Goal: Task Accomplishment & Management: Complete application form

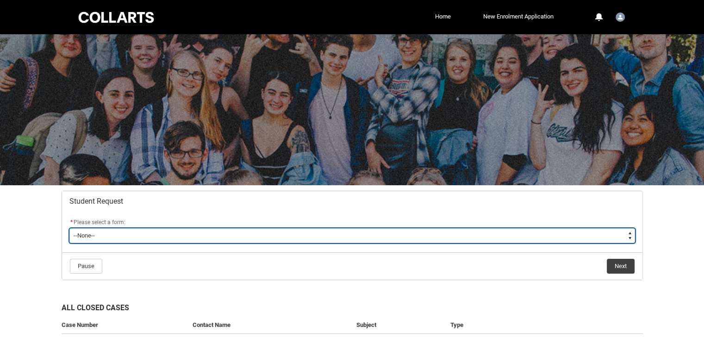
click at [270, 238] on select "--None-- Academic Transcript Application to Appeal Assignment Extension Change …" at bounding box center [351, 235] width 565 height 15
type lightning-select "Assignment_Extension_Choice"
click at [69, 228] on select "--None-- Academic Transcript Application to Appeal Assignment Extension Change …" at bounding box center [351, 235] width 565 height 15
select select "Assignment_Extension_Choice"
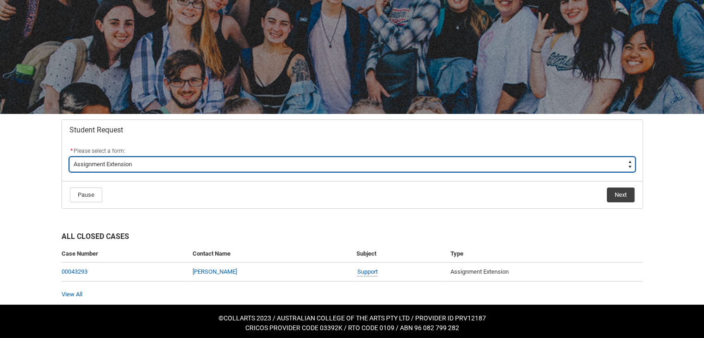
scroll to position [74, 0]
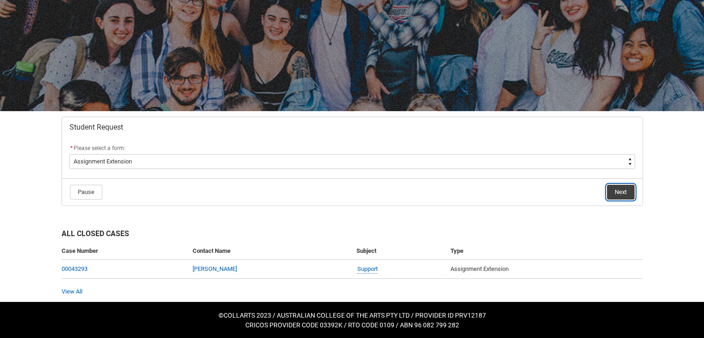
click at [623, 192] on button "Next" at bounding box center [620, 192] width 28 height 15
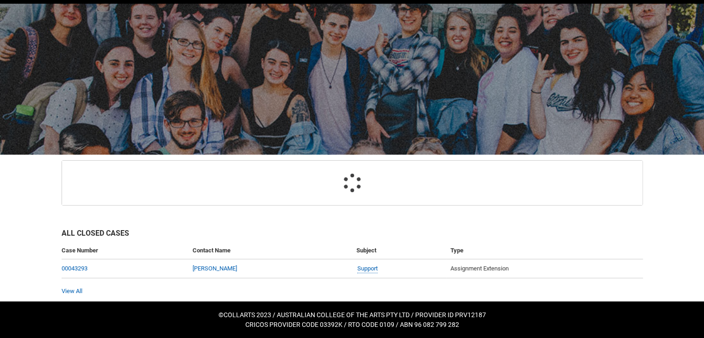
scroll to position [92, 0]
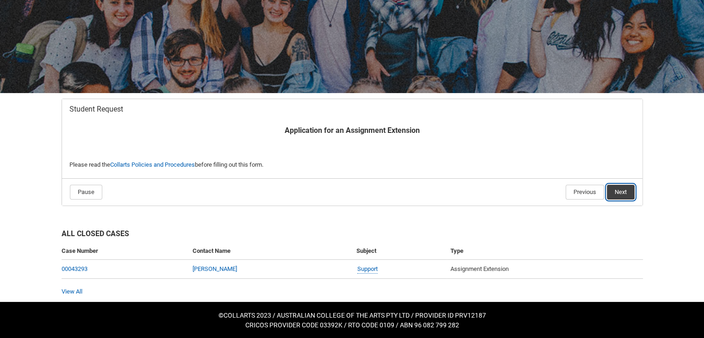
click at [623, 192] on button "Next" at bounding box center [620, 192] width 28 height 15
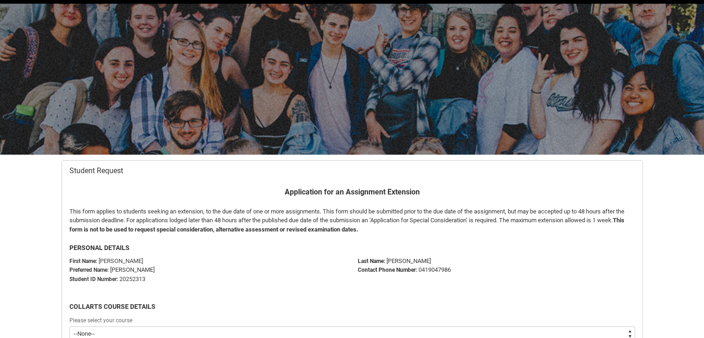
scroll to position [98, 0]
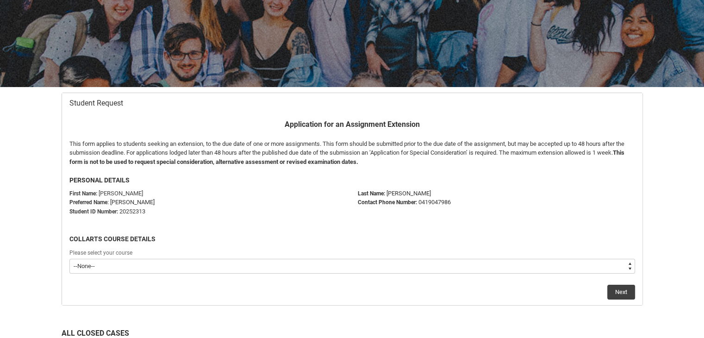
click at [497, 259] on select "--None-- Bachelor of Applied Business (Entertainment Management) V2" at bounding box center [351, 266] width 565 height 15
type lightning-select "recordPicklist_ProgramEnrollment.a0jOZ000002gkEzYAI"
click at [69, 259] on select "--None-- Bachelor of Applied Business (Entertainment Management) V2" at bounding box center [351, 266] width 565 height 15
select select "recordPicklist_ProgramEnrollment.a0jOZ000002gkEzYAI"
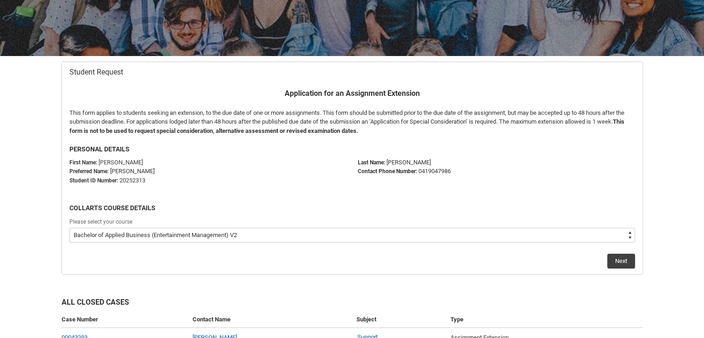
scroll to position [131, 0]
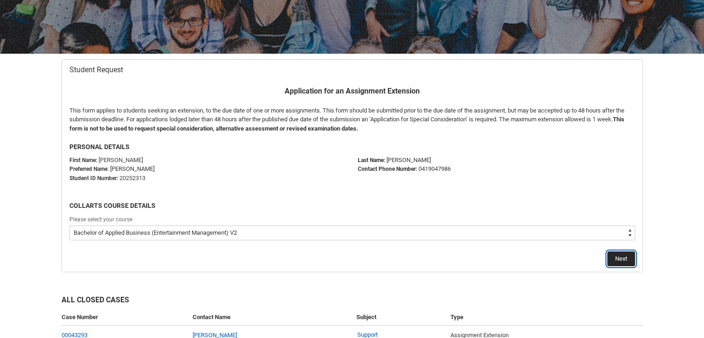
click at [621, 260] on button "Next" at bounding box center [621, 258] width 28 height 15
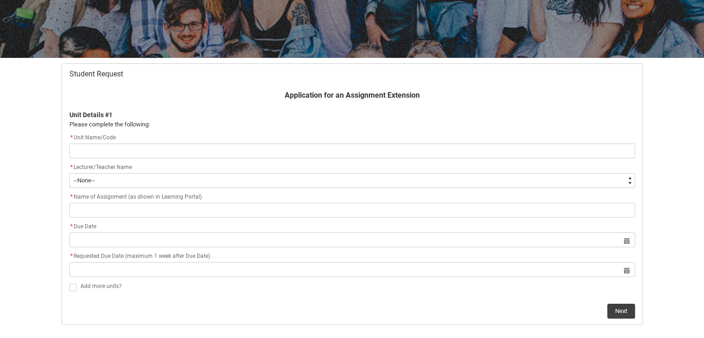
scroll to position [128, 0]
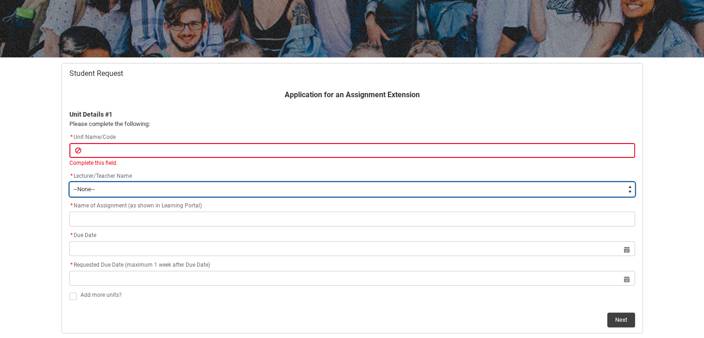
click at [459, 180] on div "* Lecturer/Teacher Name * --None-- [PERSON_NAME] [PERSON_NAME] [PERSON_NAME] [P…" at bounding box center [351, 184] width 565 height 26
type lightning-select "Faculty_NamefromAtoM.0035g00000b9AZ9AAM"
click at [69, 182] on select "--None-- [PERSON_NAME] [PERSON_NAME] [PERSON_NAME] [PERSON_NAME] [PERSON_NAME] …" at bounding box center [351, 189] width 565 height 15
select select "Faculty_NamefromAtoM.0035g00000b9AZ9AAM"
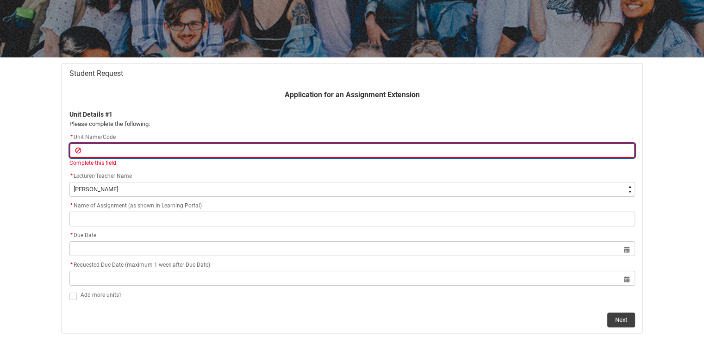
click at [105, 154] on input "Redu_Student_Request flow" at bounding box center [351, 150] width 565 height 15
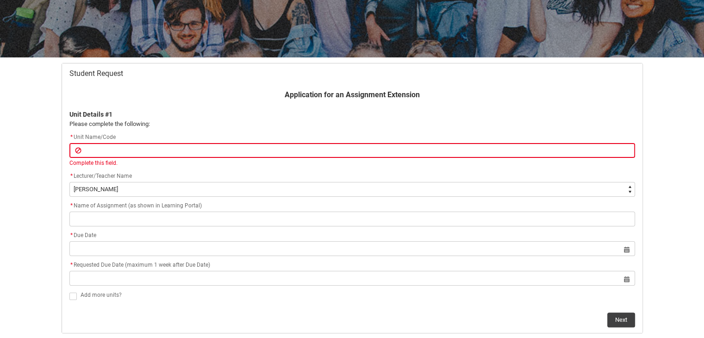
click at [249, 131] on flowruntime-screen-field "Application for an Assignment Extension Unit Details #1 Please complete the fol…" at bounding box center [352, 110] width 576 height 43
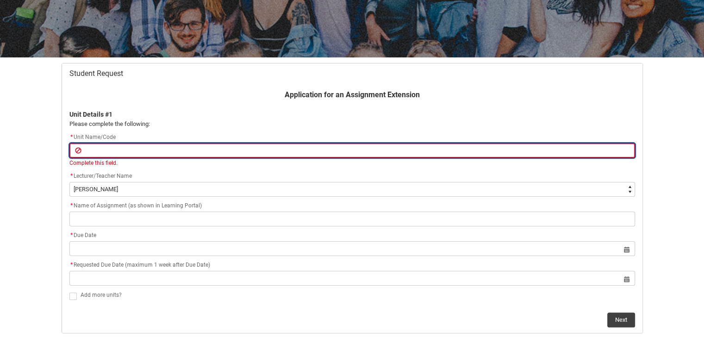
click at [202, 150] on input "Redu_Student_Request flow" at bounding box center [351, 150] width 565 height 15
type lightning-primitive-input-simple "E"
type input "E"
type lightning-primitive-input-simple "EM"
type input "EM"
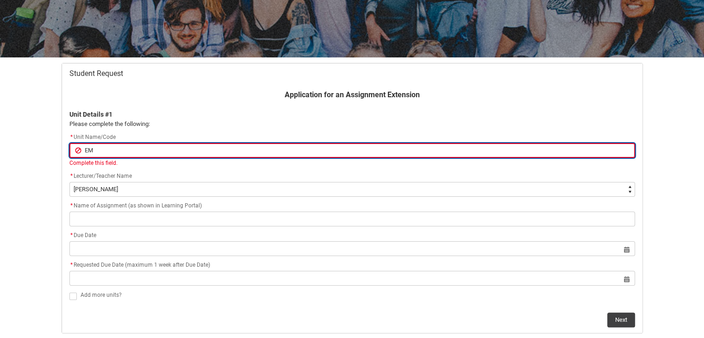
type lightning-primitive-input-simple "EMP"
type input "EMP"
type lightning-primitive-input-simple "EMPR"
type input "EMPR"
type lightning-primitive-input-simple "EMPRI"
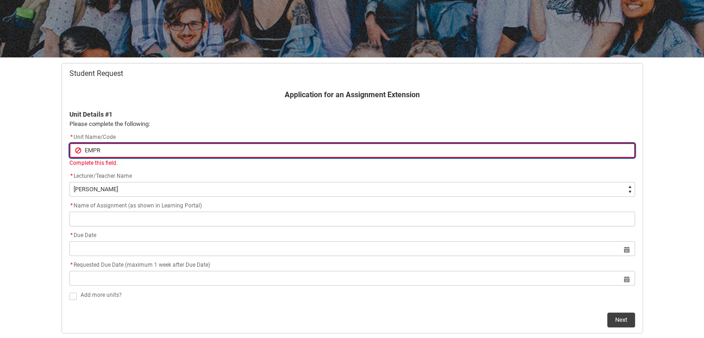
type input "EMPRI"
type lightning-primitive-input-simple "EMPRI3"
type input "EMPRI3"
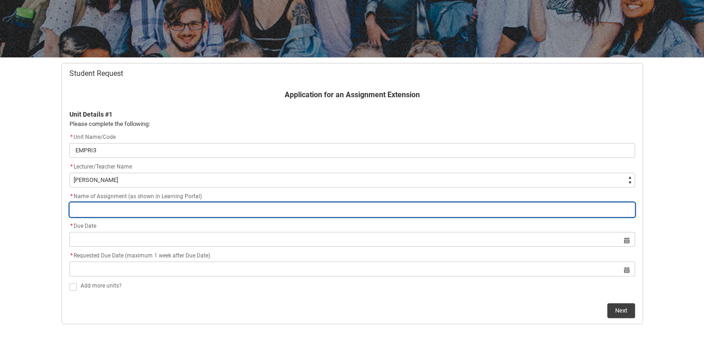
click at [91, 209] on input "Redu_Student_Request flow" at bounding box center [351, 209] width 565 height 15
paste input "Assignment 1: Artist Publicity Audit Report"
type lightning-primitive-input-simple "Assignment 1: Artist Publicity Audit Report"
type input "Assignment 1: Artist Publicity Audit Report"
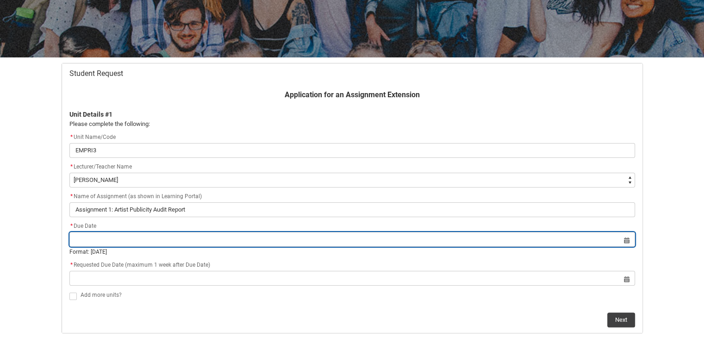
click at [91, 235] on input "Redu_Student_Request flow" at bounding box center [351, 239] width 565 height 15
select select "2025"
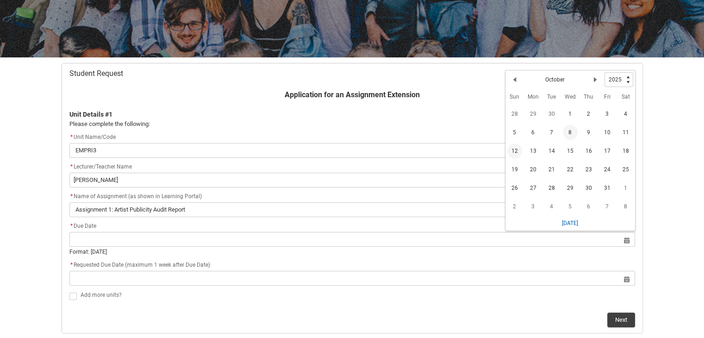
click at [517, 151] on span "12" at bounding box center [514, 150] width 15 height 15
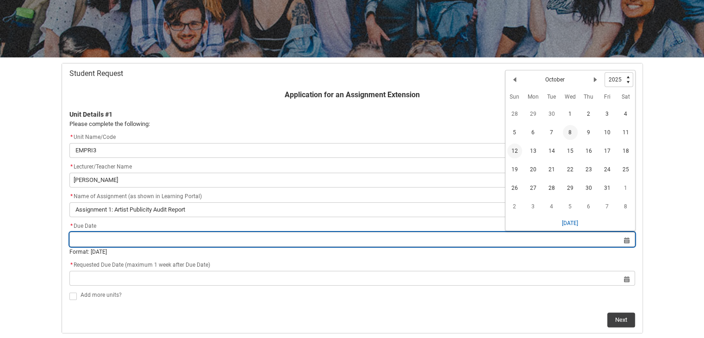
type lightning-datepicker "[DATE]"
type lightning-input "[DATE]"
type input "[DATE]"
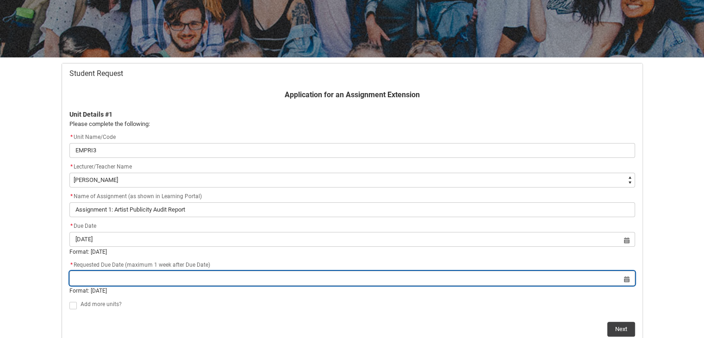
click at [276, 282] on input "Redu_Student_Request flow" at bounding box center [351, 278] width 565 height 15
select select "2025"
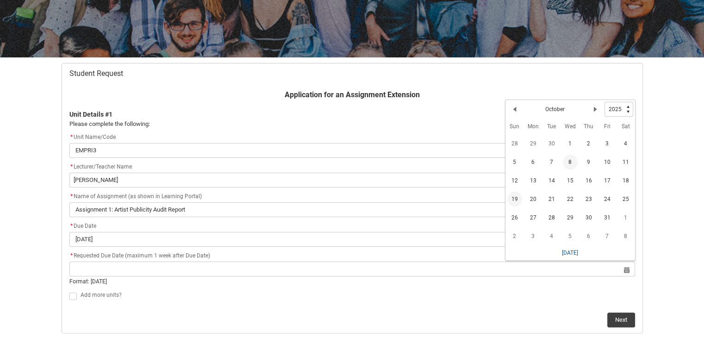
click at [514, 201] on span "19" at bounding box center [514, 199] width 15 height 15
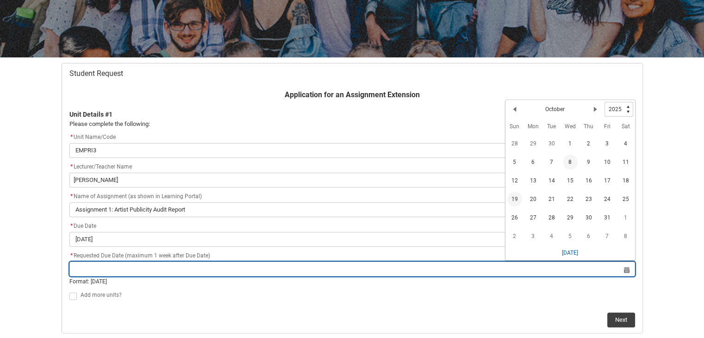
type lightning-datepicker "[DATE]"
type lightning-input "[DATE]"
type input "[DATE]"
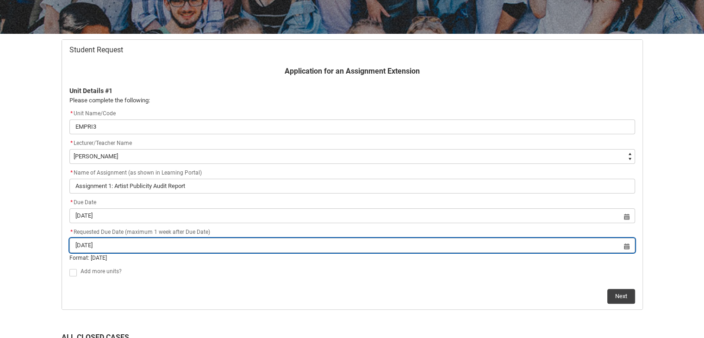
scroll to position [186, 0]
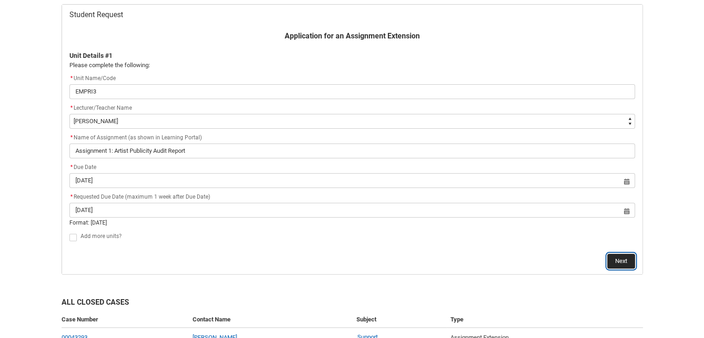
click at [613, 264] on button "Next" at bounding box center [621, 261] width 28 height 15
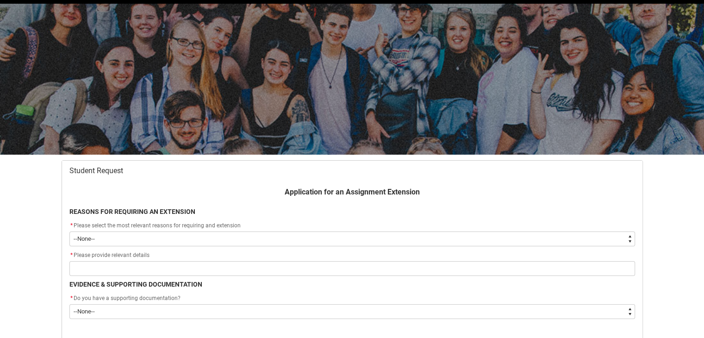
scroll to position [98, 0]
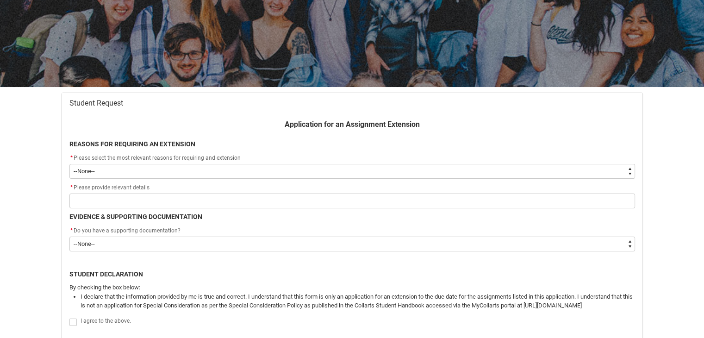
click at [416, 162] on div "* Please select the most relevant reasons for requiring and extension" at bounding box center [351, 158] width 565 height 11
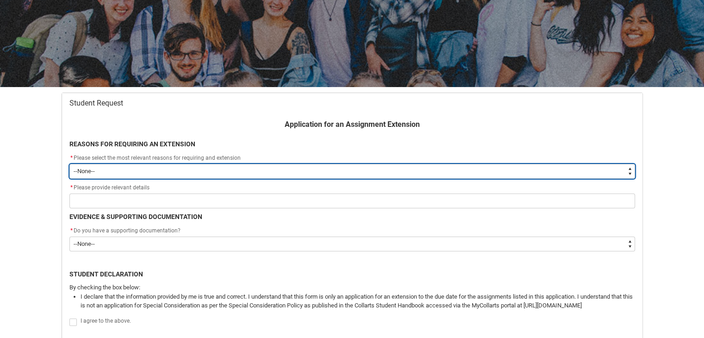
click at [624, 170] on select "--None-- Medical Reasons Work obligations Family obligations Academic Difficult…" at bounding box center [351, 171] width 565 height 15
type lightning-select "Other"
click at [69, 164] on select "--None-- Medical Reasons Work obligations Family obligations Academic Difficult…" at bounding box center [351, 171] width 565 height 15
select select "Other"
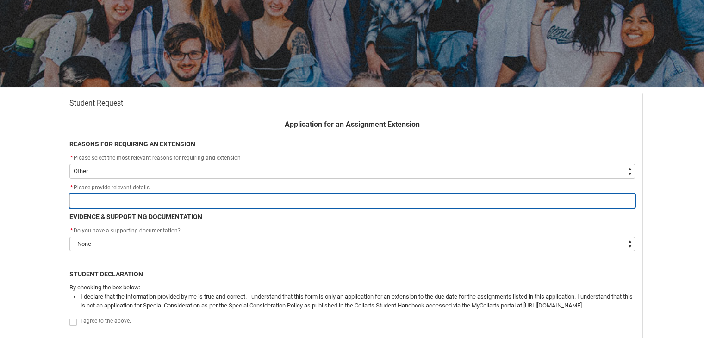
click at [107, 197] on input "Redu_Student_Request flow" at bounding box center [351, 200] width 565 height 15
type lightning-primitive-input-simple "A"
type input "A"
type lightning-primitive-input-simple "Am"
type input "Am"
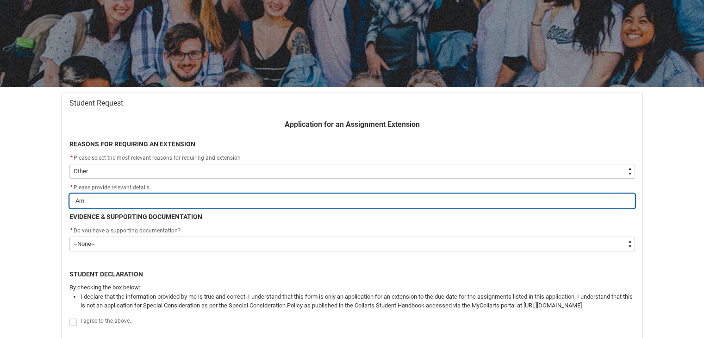
type lightning-primitive-input-simple "Am"
type input "Am"
type lightning-primitive-input-simple "Am c"
type input "Am c"
type lightning-primitive-input-simple "Am cu"
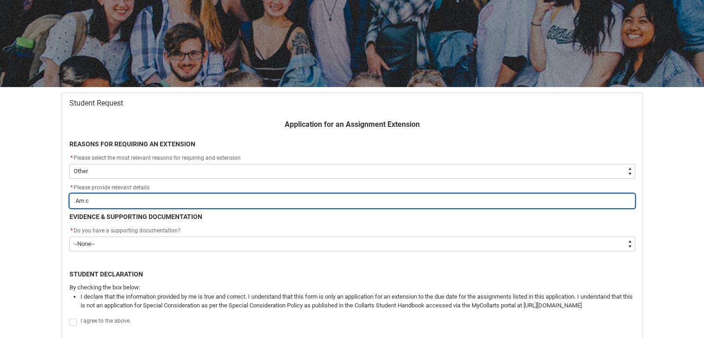
type input "Am cu"
type lightning-primitive-input-simple "Am cur"
type input "Am cur"
type lightning-primitive-input-simple "Am curr"
type input "Am curr"
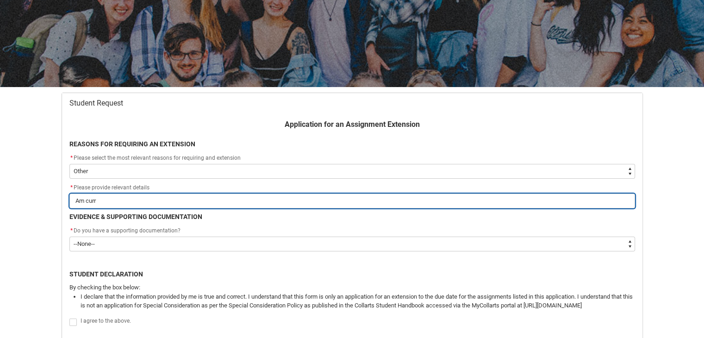
type lightning-primitive-input-simple "Am curre"
type input "Am curre"
type lightning-primitive-input-simple "Am curren"
type input "Am curren"
type lightning-primitive-input-simple "Am current"
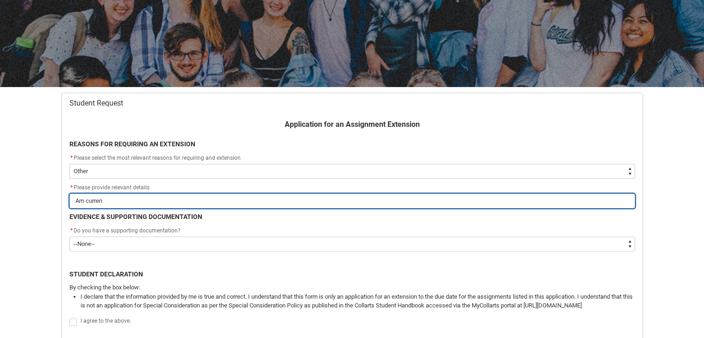
type input "Am current"
type lightning-primitive-input-simple "Am currentl"
type input "Am currentl"
type lightning-primitive-input-simple "Am currently"
type input "Am currently"
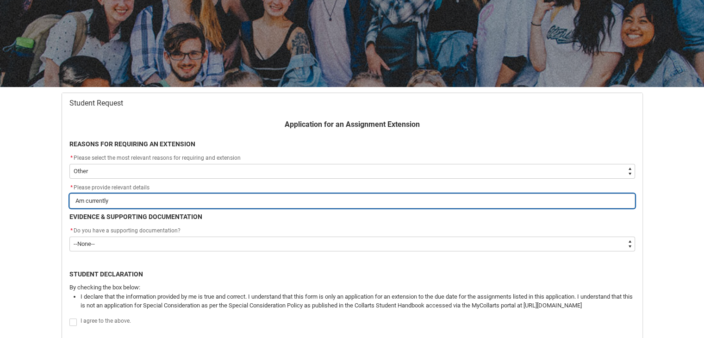
type lightning-primitive-input-simple "Am currently"
type input "Am currently"
type lightning-primitive-input-simple "Am currently c"
type input "Am currently c"
type lightning-primitive-input-simple "Am currently co"
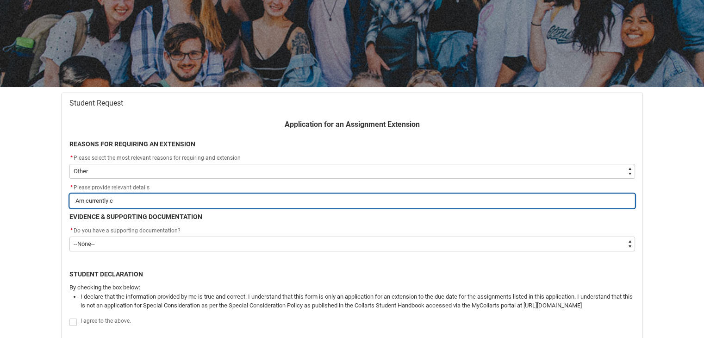
type input "Am currently co"
type lightning-primitive-input-simple "Am currently com"
type input "Am currently com"
type lightning-primitive-input-simple "Am currently comp"
type input "Am currently comp"
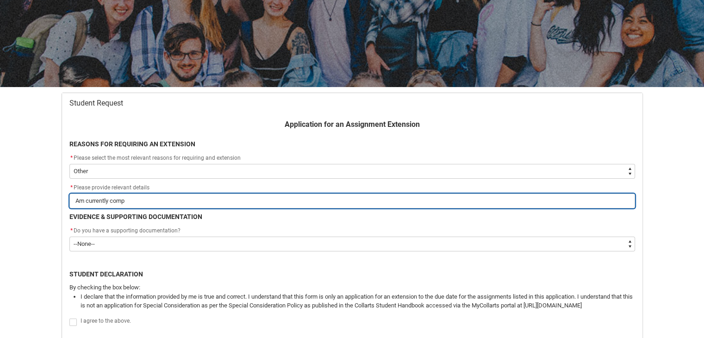
type lightning-primitive-input-simple "Am currently compl"
type input "Am currently compl"
type lightning-primitive-input-simple "Am currently comple"
type input "Am currently comple"
type lightning-primitive-input-simple "Am currently complet"
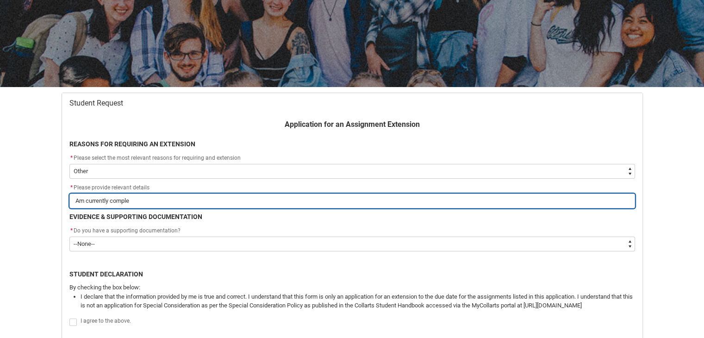
type input "Am currently complet"
type lightning-primitive-input-simple "Am currently complete"
type input "Am currently complete"
type lightning-primitive-input-simple "Am currently completel"
type input "Am currently completel"
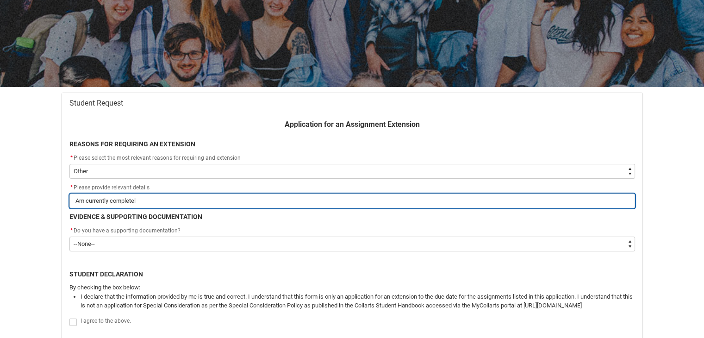
type lightning-primitive-input-simple "Am currently completely"
type input "Am currently completely"
type lightning-primitive-input-simple "Am currently completely"
type input "Am currently completely"
type lightning-primitive-input-simple "Am currently completely i"
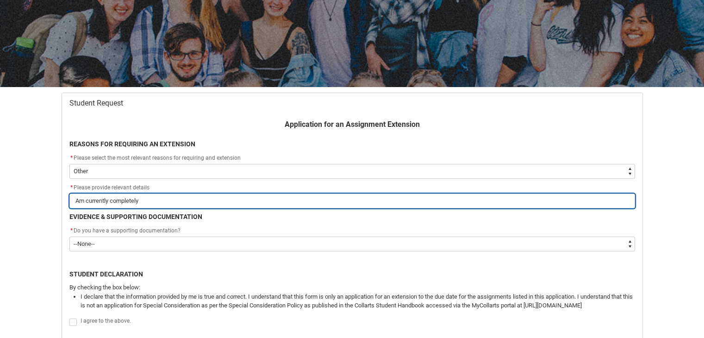
type input "Am currently completely i"
type lightning-primitive-input-simple "Am currently completely in"
type input "Am currently completely in"
type lightning-primitive-input-simple "Am currently completely inv"
type input "Am currently completely inv"
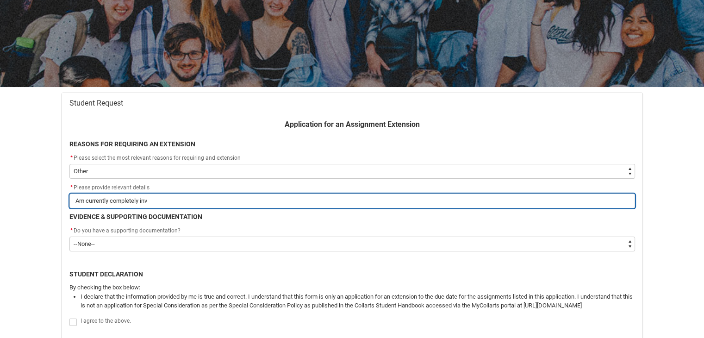
type lightning-primitive-input-simple "Am currently completely invo"
type input "Am currently completely invo"
type lightning-primitive-input-simple "Am currently completely invol"
type input "Am currently completely invol"
type lightning-primitive-input-simple "Am currently completely involv"
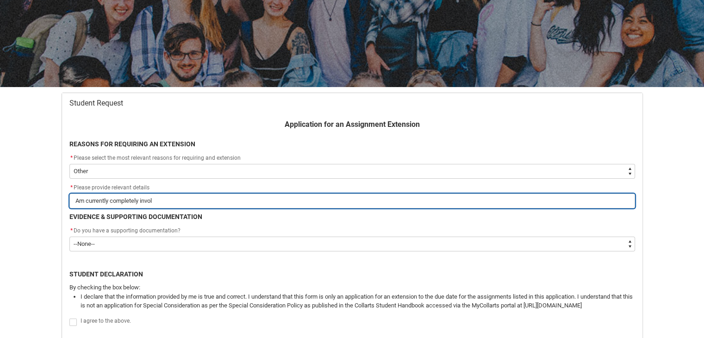
type input "Am currently completely involv"
type lightning-primitive-input-simple "Am currently completely involve"
type input "Am currently completely involve"
type lightning-primitive-input-simple "Am currently completely involved"
type input "Am currently completely involved"
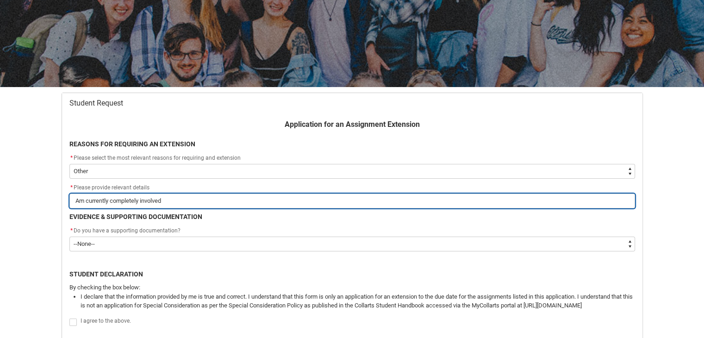
type lightning-primitive-input-simple "Am currently completely involved"
type input "Am currently completely involved"
type lightning-primitive-input-simple "Am currently completely involved i"
type input "Am currently completely involved i"
type lightning-primitive-input-simple "Am currently completely involved in"
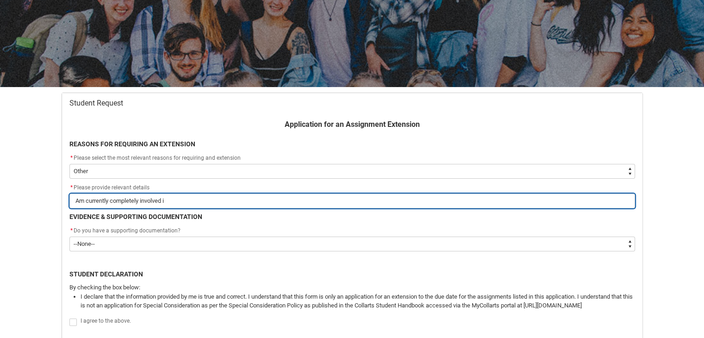
type input "Am currently completely involved in"
type lightning-primitive-input-simple "Am currently completely involved in"
type input "Am currently completely involved in"
type lightning-primitive-input-simple "Am currently completely involved in t"
type input "Am currently completely involved in t"
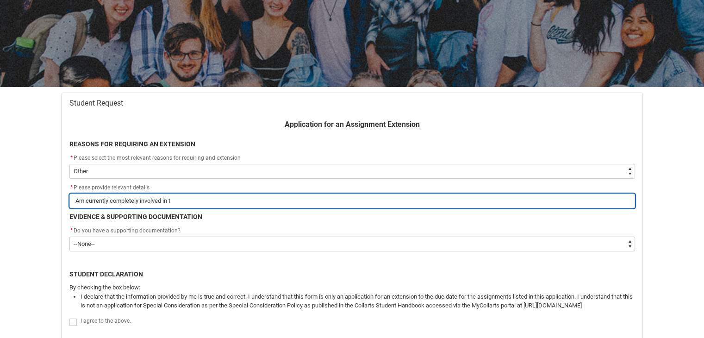
type lightning-primitive-input-simple "Am currently completely involved in"
type input "Am currently completely involved in"
type lightning-primitive-input-simple "Am currently completely involved in d"
type input "Am currently completely involved in d"
type lightning-primitive-input-simple "Am currently completely involved in do"
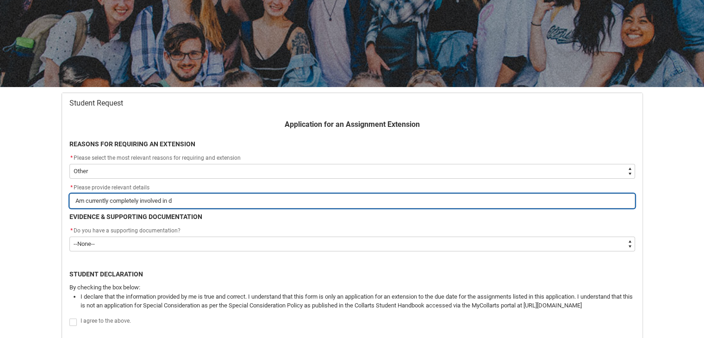
type input "Am currently completely involved in do"
type lightning-primitive-input-simple "Am currently completely involved in doi"
type input "Am currently completely involved in doi"
type lightning-primitive-input-simple "Am currently completely involved in doin"
type input "Am currently completely involved in doin"
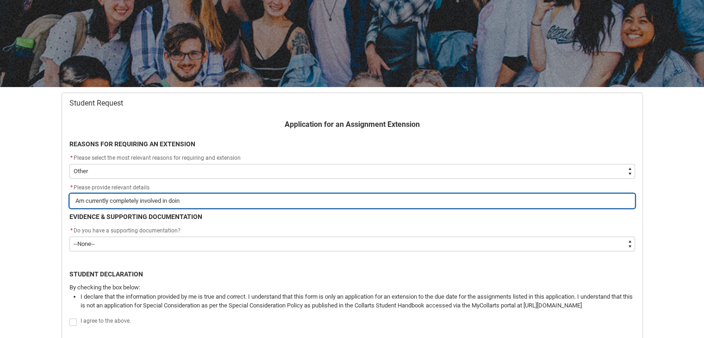
type lightning-primitive-input-simple "Am currently completely involved in doing"
type input "Am currently completely involved in doing"
type lightning-primitive-input-simple "Am currently completely involved in doing"
type input "Am currently completely involved in doing"
type lightning-primitive-input-simple "Am currently completely involved in doing a"
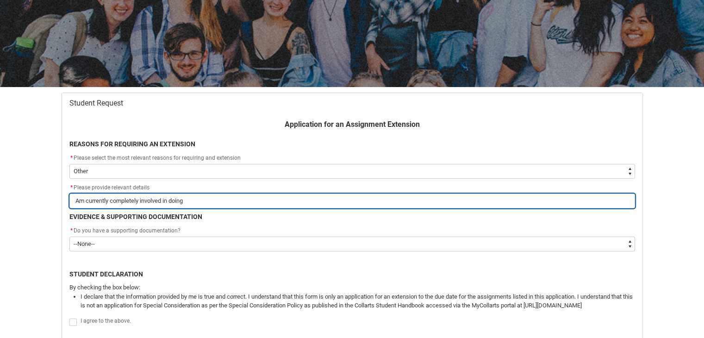
type input "Am currently completely involved in doing a"
type lightning-primitive-input-simple "Am currently completely involved in doing an"
type input "Am currently completely involved in doing an"
type lightning-primitive-input-simple "Am currently completely involved in doing an"
type input "Am currently completely involved in doing an"
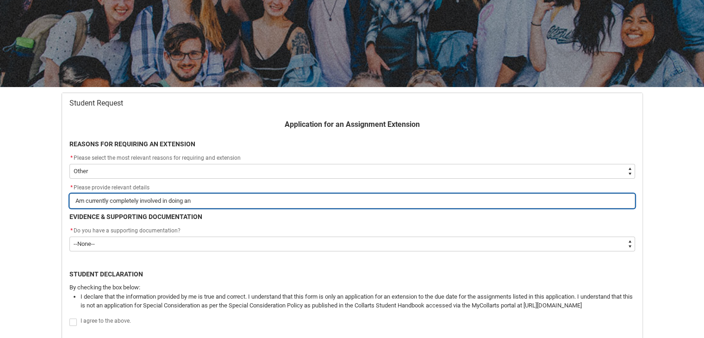
type lightning-primitive-input-simple "Am currently completely involved in doing an I"
type input "Am currently completely involved in doing an I"
type lightning-primitive-input-simple "Am currently completely involved in doing an IN"
type input "Am currently completely involved in doing an IN"
type lightning-primitive-input-simple "Am currently completely involved in doing an INt"
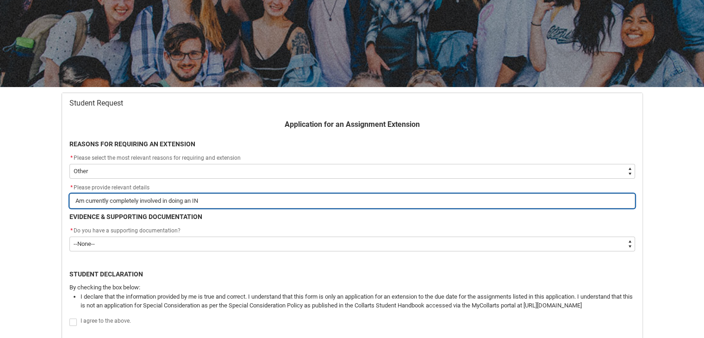
type input "Am currently completely involved in doing an INt"
type lightning-primitive-input-simple "Am currently completely involved in doing an INte"
type input "Am currently completely involved in doing an INte"
type lightning-primitive-input-simple "Am currently completely involved in doing an INter"
type input "Am currently completely involved in doing an INter"
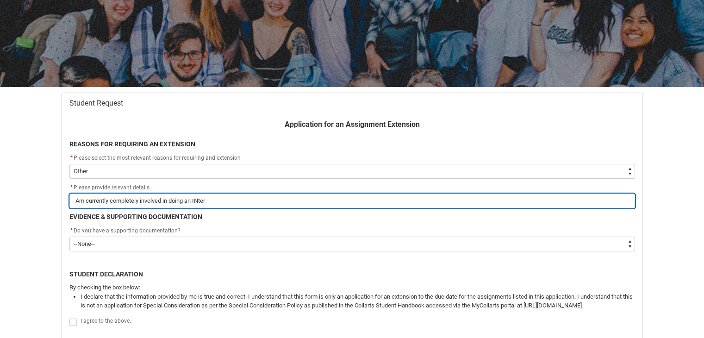
type lightning-primitive-input-simple "Am currently completely involved in doing an INtern"
type input "Am currently completely involved in doing an INtern"
type lightning-primitive-input-simple "Am currently completely involved in doing an INterns"
type input "Am currently completely involved in doing an INterns"
type lightning-primitive-input-simple "Am currently completely involved in doing an INternsh"
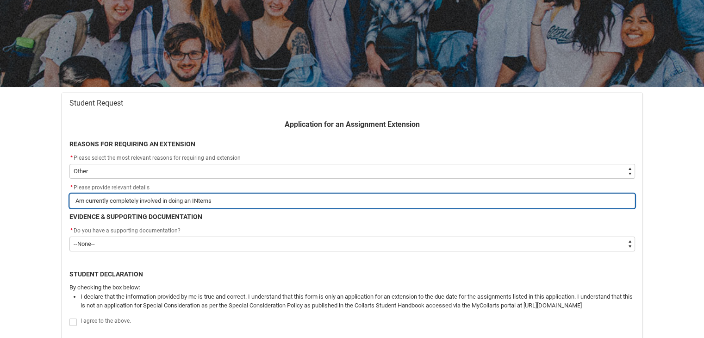
type input "Am currently completely involved in doing an INternsh"
type lightning-primitive-input-simple "Am currently completely involved in doing an INternshi"
type input "Am currently completely involved in doing an INternshi"
type lightning-primitive-input-simple "Am currently completely involved in doing an INternship"
type input "Am currently completely involved in doing an INternship"
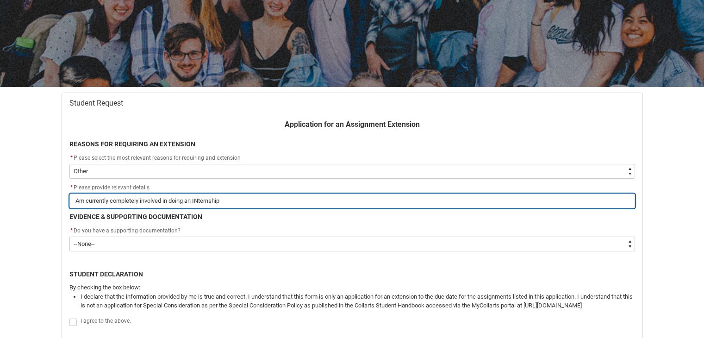
type lightning-primitive-input-simple "Am currently completely involved in doing an INternship"
type input "Am currently completely involved in doing an INternship"
type lightning-primitive-input-simple "Am currently completely involved in doing an INternship w"
type input "Am currently completely involved in doing an INternship w"
type lightning-primitive-input-simple "Am currently completely involved in doing an INternship wi"
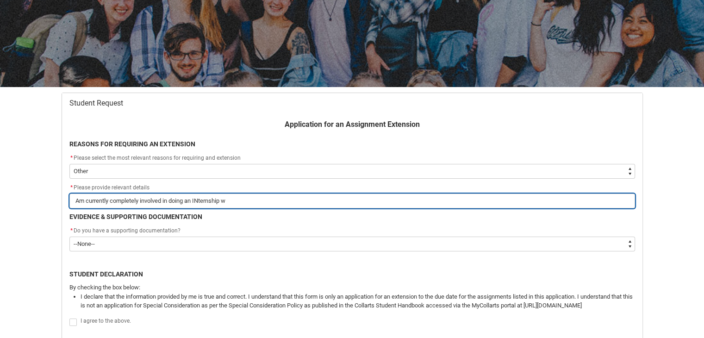
type input "Am currently completely involved in doing an INternship wi"
type lightning-primitive-input-simple "Am currently completely involved in doing an INternship wit"
type input "Am currently completely involved in doing an INternship wit"
type lightning-primitive-input-simple "Am currently completely involved in doing an INternship with"
type input "Am currently completely involved in doing an INternship with"
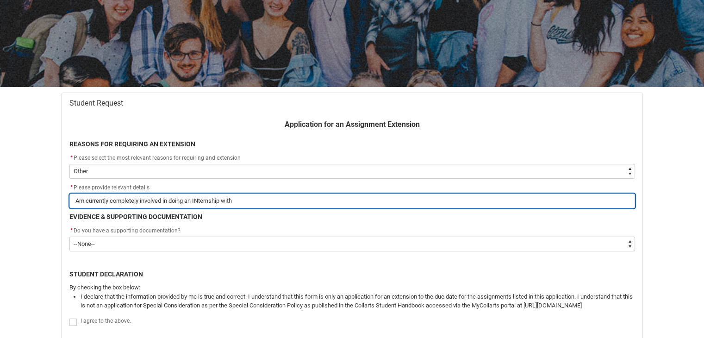
type lightning-primitive-input-simple "Am currently completely involved in doing an INternship with"
type input "Am currently completely involved in doing an INternship with"
type lightning-primitive-input-simple "Am currently completely involved in doing an INternship with A"
type input "Am currently completely involved in doing an INternship with A"
type lightning-primitive-input-simple "Am currently completely involved in doing an INternship with AW"
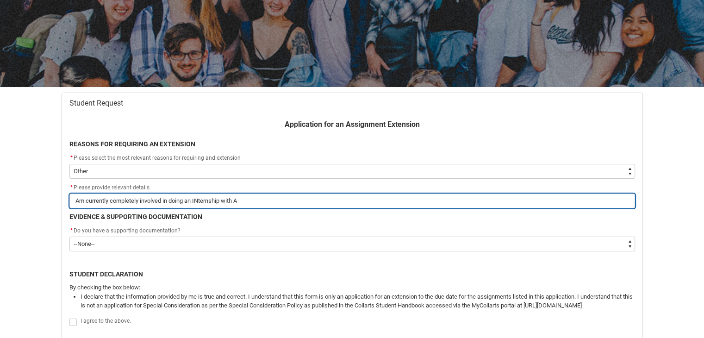
type input "Am currently completely involved in doing an INternship with AW"
type lightning-primitive-input-simple "Am currently completely involved in doing an INternship with AWM"
type input "Am currently completely involved in doing an INternship with AWM"
type lightning-primitive-input-simple "Am currently completely involved in doing an INternship with AWMA"
type input "Am currently completely involved in doing an INternship with AWMA"
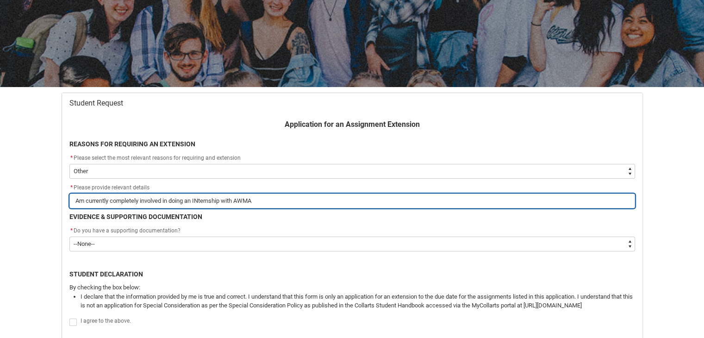
type lightning-primitive-input-simple "Am currently completely involved in doing an INternship with AWMA"
type input "Am currently completely involved in doing an INternship with AWMA"
type lightning-primitive-input-simple "Am currently completely involved in doing an INternship with AWMA i"
type input "Am currently completely involved in doing an INternship with AWMA i"
type lightning-primitive-input-simple "Am currently completely involved in doing an INternship with AWMA in"
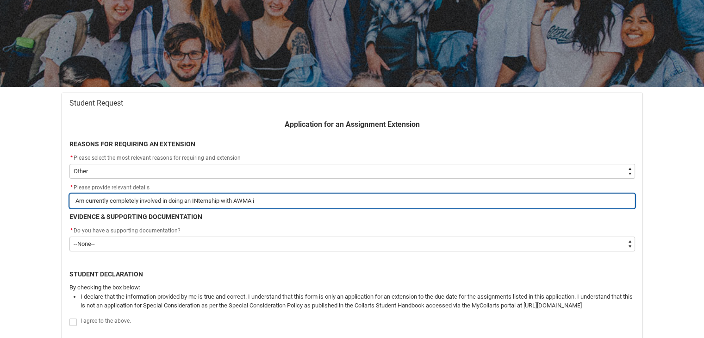
type input "Am currently completely involved in doing an INternship with AWMA in"
type lightning-primitive-input-simple "Am currently completely involved in doing an INternship with AWMA in"
type input "Am currently completely involved in doing an INternship with AWMA in"
type lightning-primitive-input-simple "Am currently completely involved in doing an INternship with AWMA in B"
type input "Am currently completely involved in doing an INternship with AWMA in B"
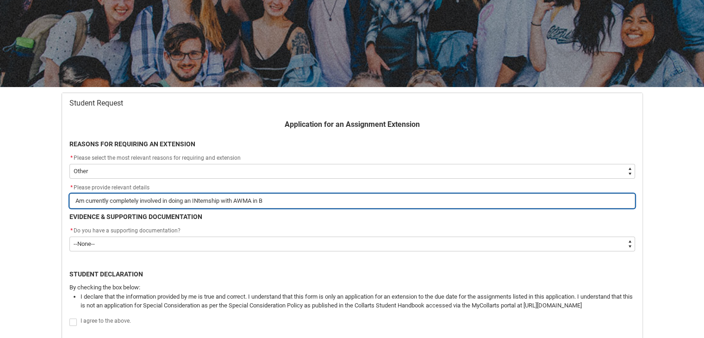
type lightning-primitive-input-simple "Am currently completely involved in doing an INternship with AWMA in Br"
type input "Am currently completely involved in doing an INternship with AWMA in Br"
type lightning-primitive-input-simple "Am currently completely involved in doing an INternship with AWMA in [GEOGRAPHI…"
type input "Am currently completely involved in doing an INternship with AWMA in [GEOGRAPHI…"
type lightning-primitive-input-simple "Am currently completely involved in doing an INternship with AWMA in [GEOGRAPHI…"
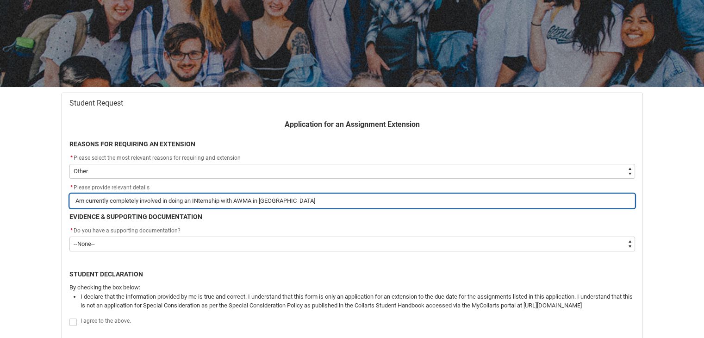
type input "Am currently completely involved in doing an INternship with AWMA in [GEOGRAPHI…"
type lightning-primitive-input-simple "Am currently completely involved in doing an INternship with AWMA in Brisb"
type input "Am currently completely involved in doing an INternship with AWMA in Brisb"
type lightning-primitive-input-simple "Am currently completely involved in doing an INternship with AWMA in [GEOGRAPHI…"
type input "Am currently completely involved in doing an INternship with AWMA in [GEOGRAPHI…"
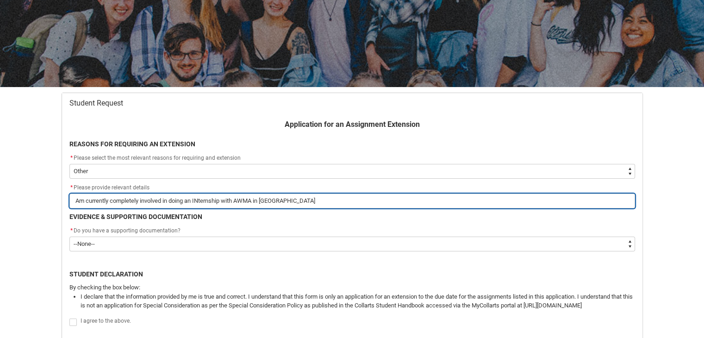
type lightning-primitive-input-simple "Am currently completely involved in doing an INternship with AWMA in [GEOGRAPHI…"
type input "Am currently completely involved in doing an INternship with AWMA in [GEOGRAPHI…"
type lightning-primitive-input-simple "Am currently completely involved in doing an INternship with AWMA in [GEOGRAPHI…"
type input "Am currently completely involved in doing an INternship with AWMA in [GEOGRAPHI…"
click at [200, 199] on input "Am currently completely involved in doing an INternship with AWMA in [GEOGRAPHI…" at bounding box center [351, 200] width 565 height 15
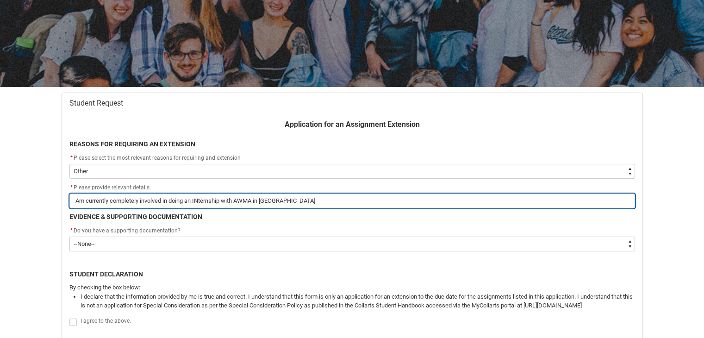
type lightning-primitive-input-simple "Am currently completely involved in doing an Iternship with AWMA in [GEOGRAPHIC…"
type input "Am currently completely involved in doing an Iternship with AWMA in [GEOGRAPHIC…"
type lightning-primitive-input-simple "Am currently completely involved in doing an Internship with AWMA in [GEOGRAPHI…"
type input "Am currently completely involved in doing an Internship with AWMA in [GEOGRAPHI…"
click at [317, 198] on input "Am currently completely involved in doing an Internship with AWMA in [GEOGRAPHI…" at bounding box center [351, 200] width 565 height 15
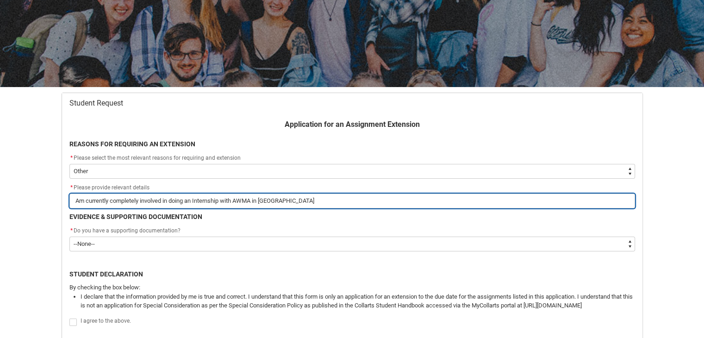
type lightning-primitive-input-simple "Am currently completely involved in doing an Internship with AWMA in [GEOGRAPHI…"
type input "Am currently completely involved in doing an Internship with AWMA in [GEOGRAPHI…"
type lightning-primitive-input-simple "Am currently completely involved in doing an Internship with AWMA in [GEOGRAPHI…"
type input "Am currently completely involved in doing an Internship with AWMA in [GEOGRAPHI…"
click at [133, 197] on input "Am currently completely involved in doing an Internship with AWMA in [GEOGRAPHI…" at bounding box center [351, 200] width 565 height 15
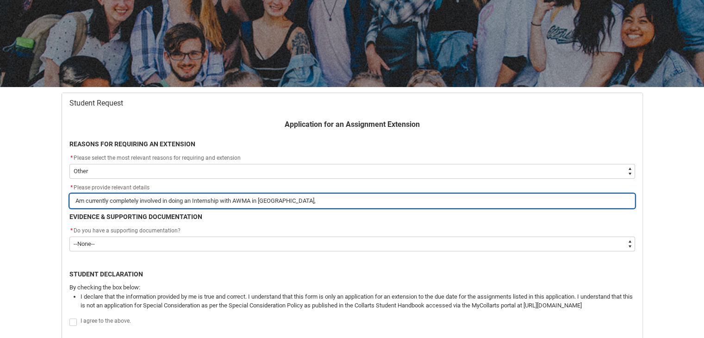
click at [133, 197] on input "Am currently completely involved in doing an Internship with AWMA in [GEOGRAPHI…" at bounding box center [351, 200] width 565 height 15
type lightning-primitive-input-simple "Am currently hinvolved in doing an Internship with AWMA in [GEOGRAPHIC_DATA],"
type input "Am currently hinvolved in doing an Internship with AWMA in [GEOGRAPHIC_DATA],"
type lightning-primitive-input-simple "Am currently [PERSON_NAME] in doing an Internship with AWMA in [GEOGRAPHIC_DATA…"
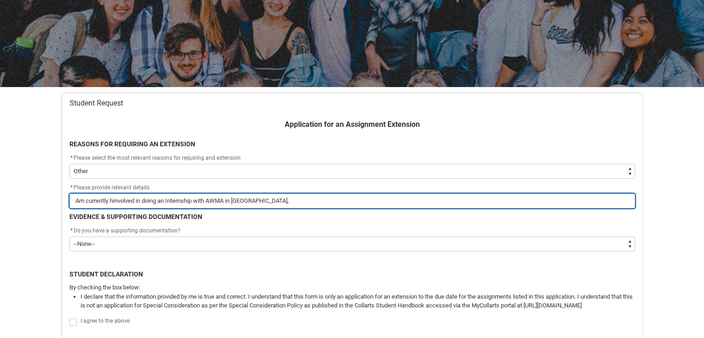
type input "Am currently [PERSON_NAME] in doing an Internship with AWMA in [GEOGRAPHIC_DATA…"
click at [310, 203] on input "Am currently heavily involved in doing an Internship with AWMA in [GEOGRAPHIC_D…" at bounding box center [351, 200] width 565 height 15
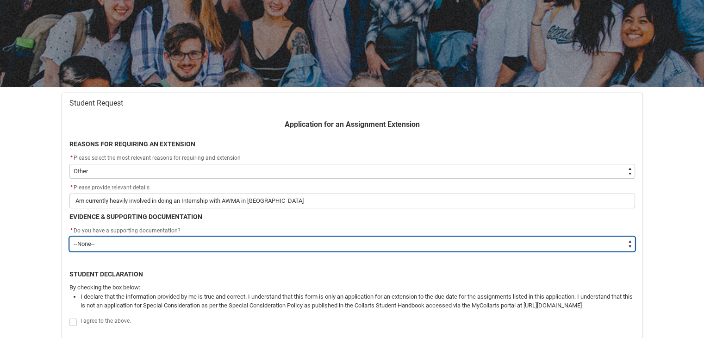
click at [154, 241] on select "--None-- Yes No" at bounding box center [351, 243] width 565 height 15
click at [69, 236] on select "--None-- Yes No" at bounding box center [351, 243] width 565 height 15
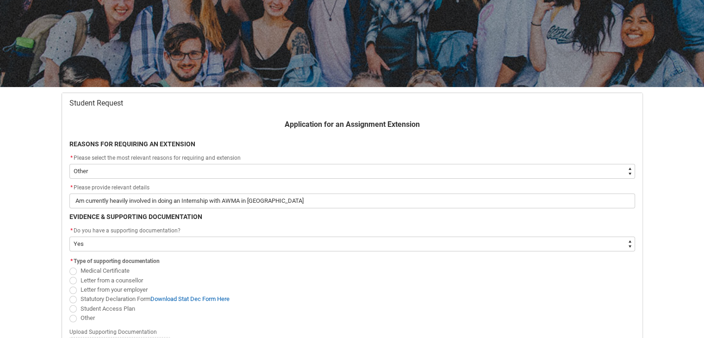
click at [99, 278] on span "Letter from a counsellor" at bounding box center [111, 280] width 62 height 7
click at [69, 275] on input "Letter from a counsellor" at bounding box center [69, 275] width 0 height 0
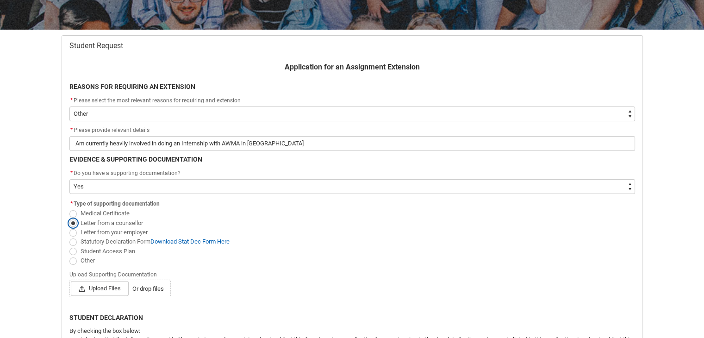
scroll to position [189, 0]
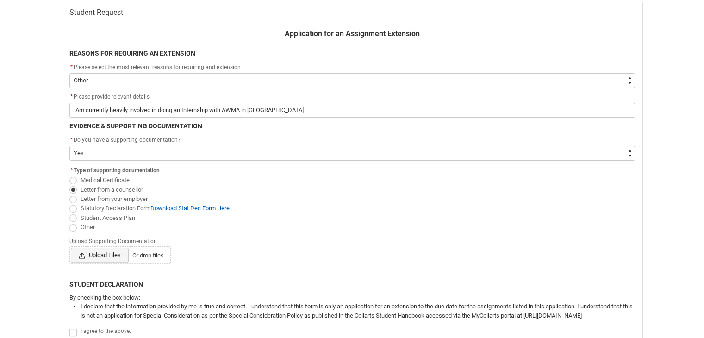
click at [100, 250] on span "Upload Files" at bounding box center [100, 254] width 58 height 15
click at [71, 247] on input "Upload Files Or drop files" at bounding box center [70, 247] width 0 height 0
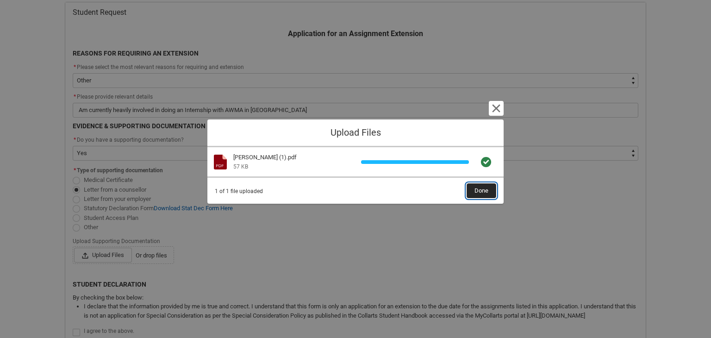
click at [482, 188] on span "Done" at bounding box center [481, 191] width 14 height 14
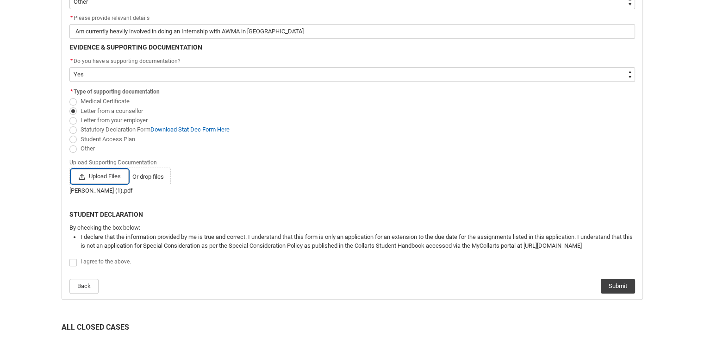
scroll to position [268, 0]
click at [74, 261] on span "Redu_Student_Request flow" at bounding box center [72, 261] width 7 height 7
click at [69, 257] on input "Redu_Student_Request flow" at bounding box center [69, 256] width 0 height 0
click at [618, 282] on button "Submit" at bounding box center [617, 285] width 34 height 15
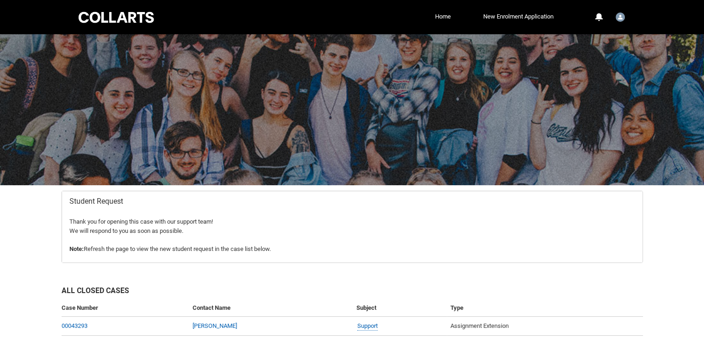
scroll to position [57, 0]
